Goal: Find specific page/section: Find specific page/section

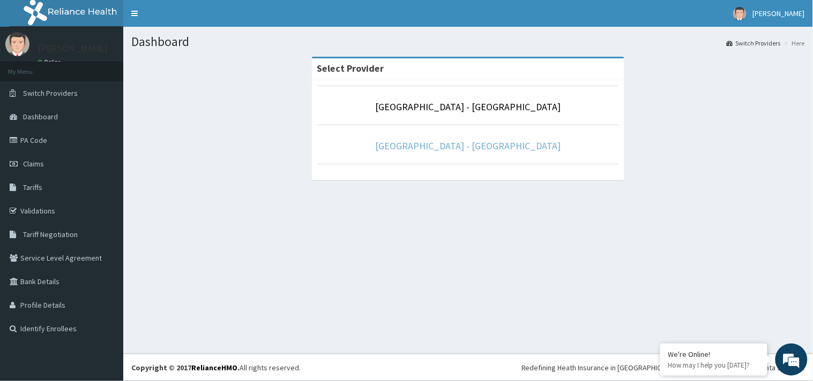
click at [478, 147] on link "[GEOGRAPHIC_DATA] - [GEOGRAPHIC_DATA]" at bounding box center [468, 146] width 185 height 12
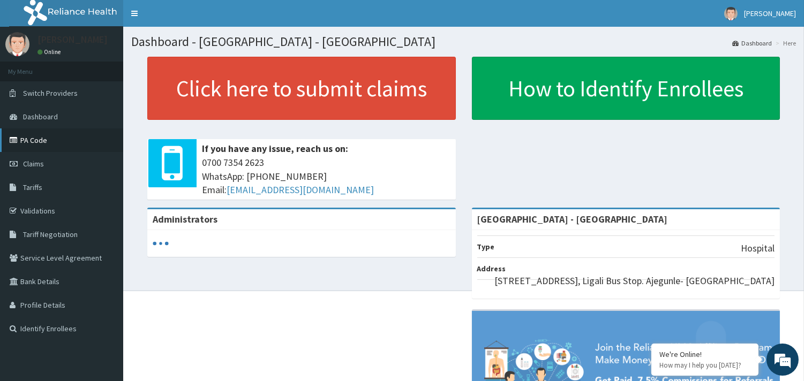
click at [47, 141] on link "PA Code" at bounding box center [61, 141] width 123 height 24
